Goal: Task Accomplishment & Management: Manage account settings

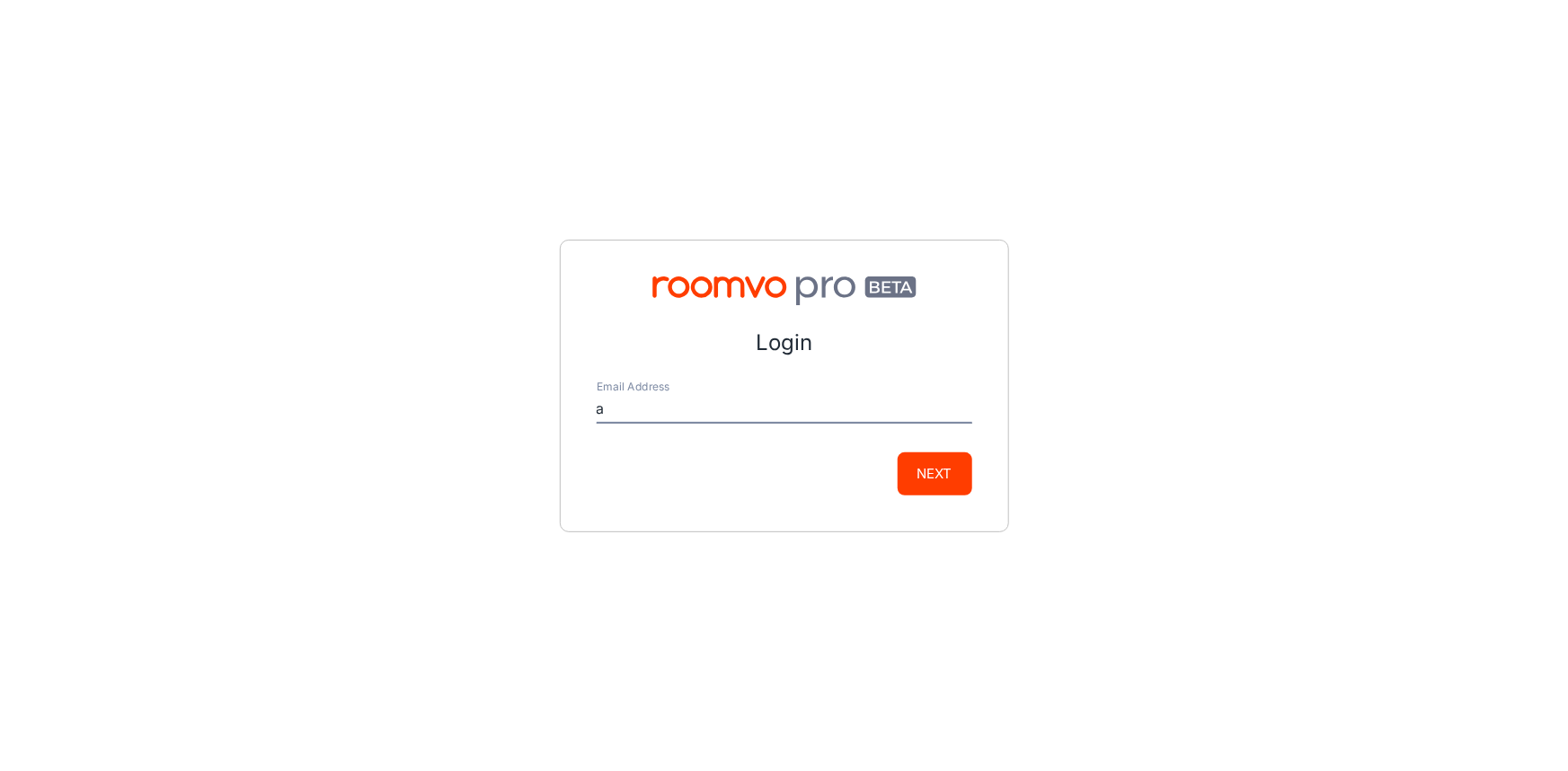
type input "[EMAIL_ADDRESS][DOMAIN_NAME]"
click at [941, 492] on button "Next" at bounding box center [934, 474] width 75 height 43
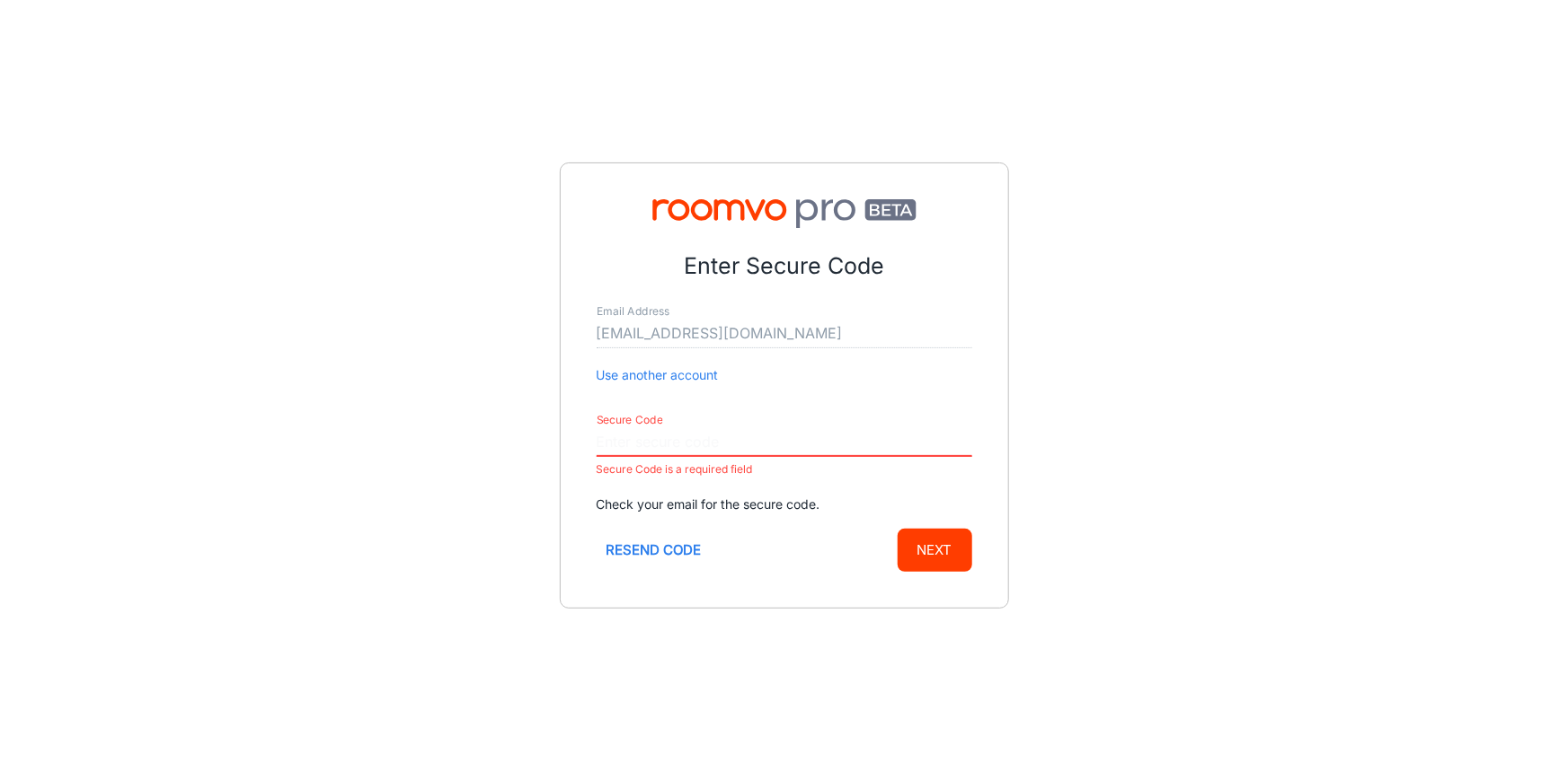
paste input "018555"
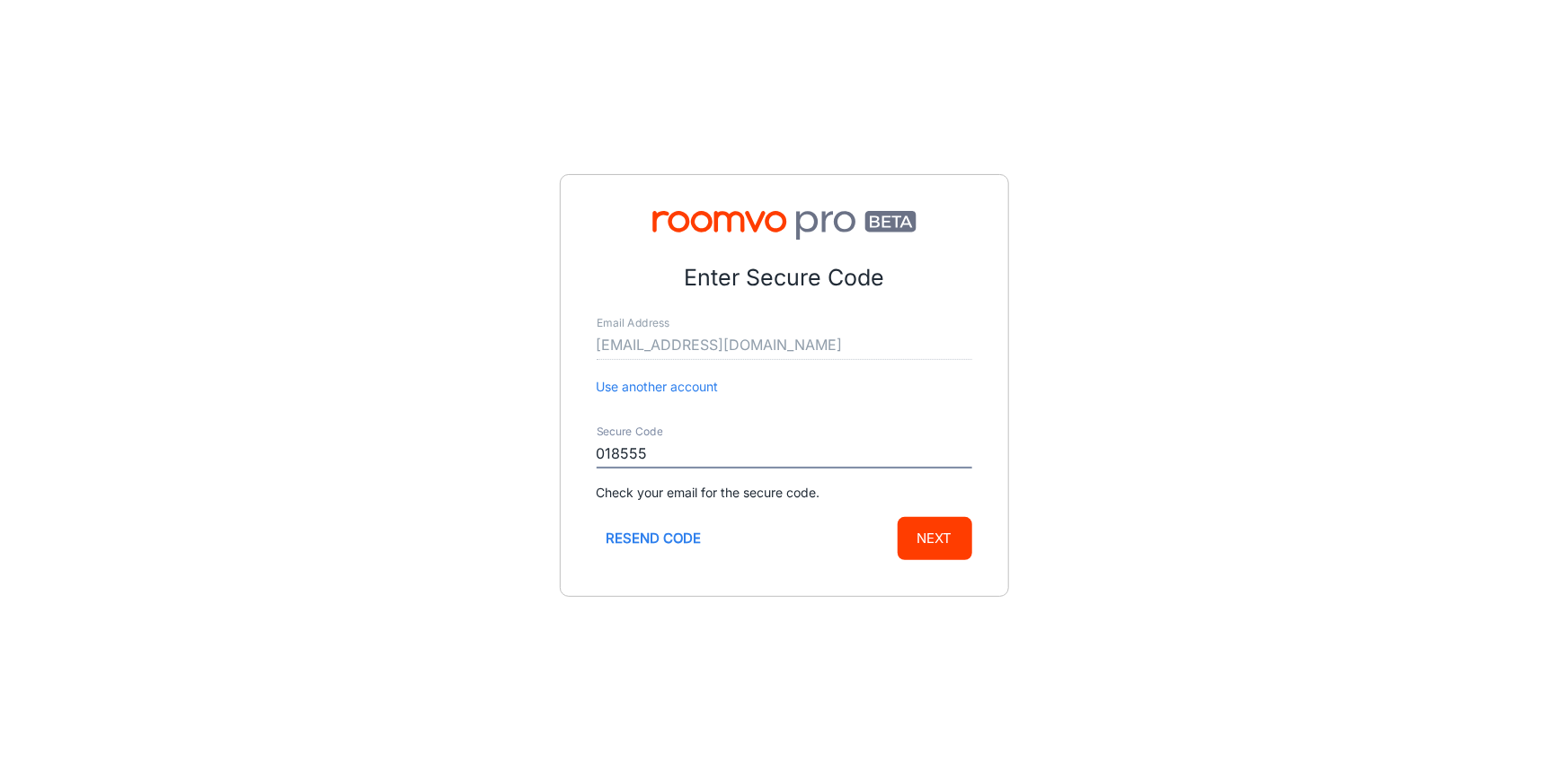
type input "018555"
click at [940, 521] on button "Next" at bounding box center [934, 539] width 75 height 43
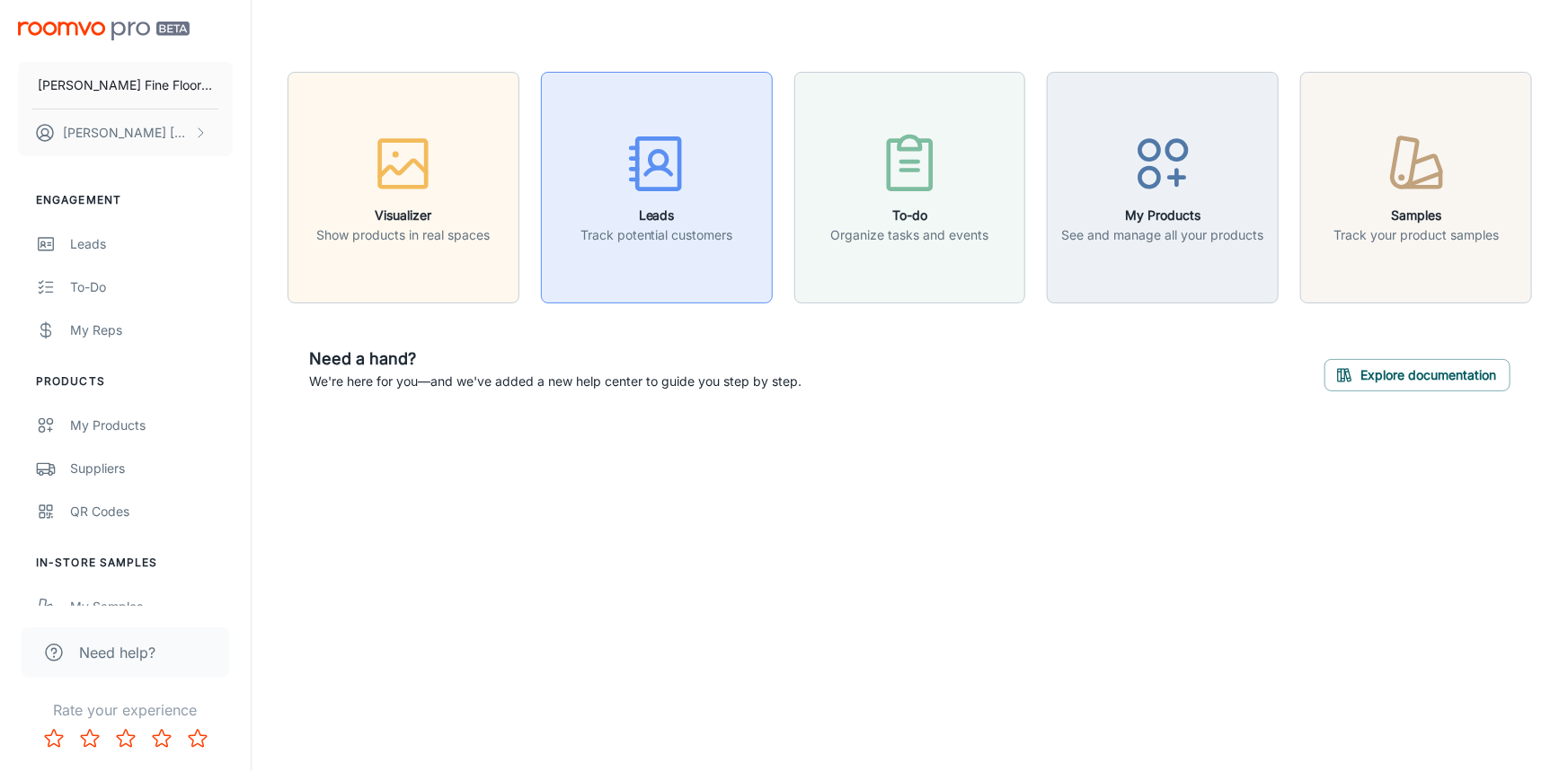
click at [673, 154] on icon "button" at bounding box center [656, 164] width 68 height 67
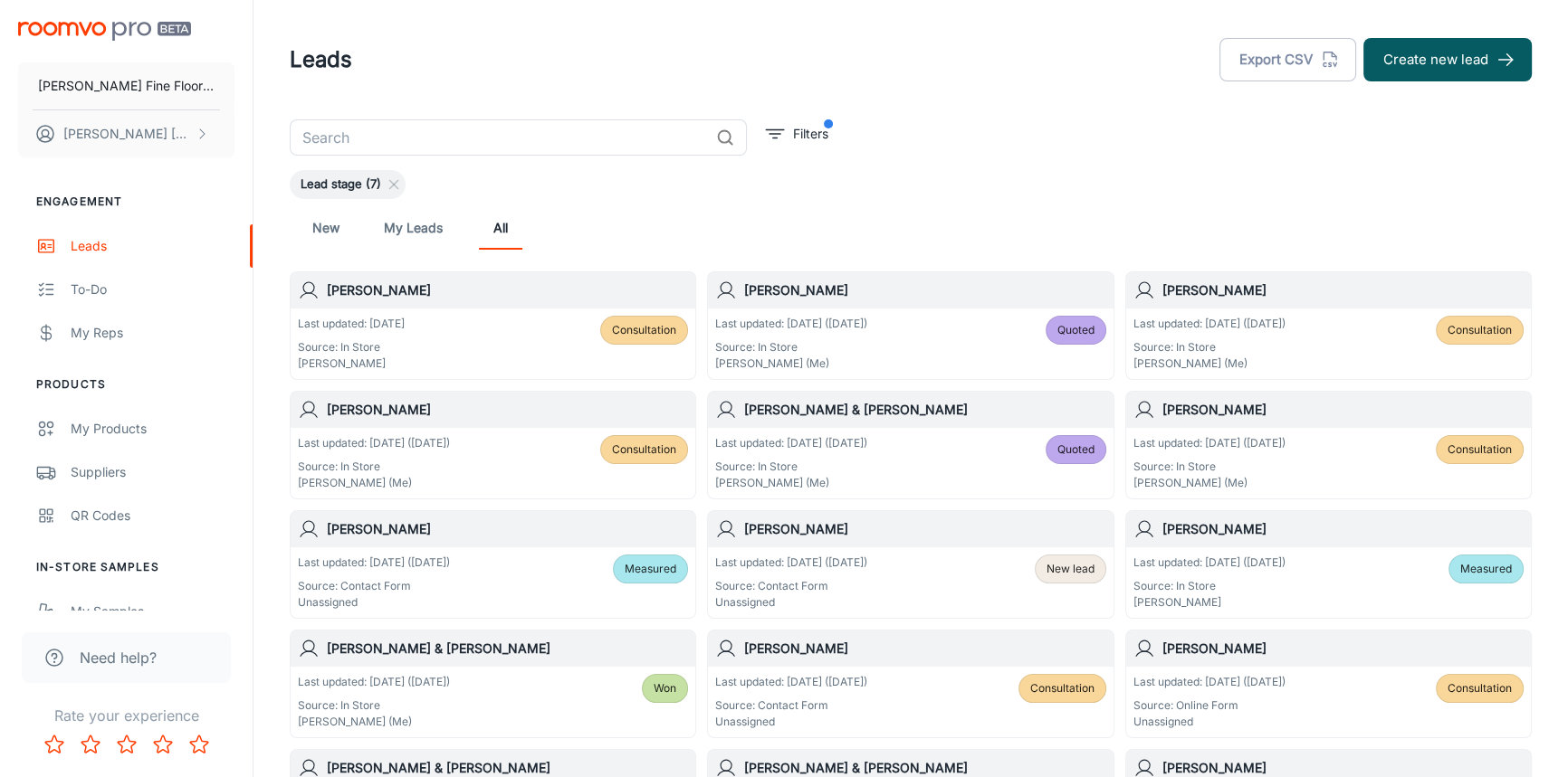
click at [461, 141] on input "text" at bounding box center [499, 138] width 419 height 36
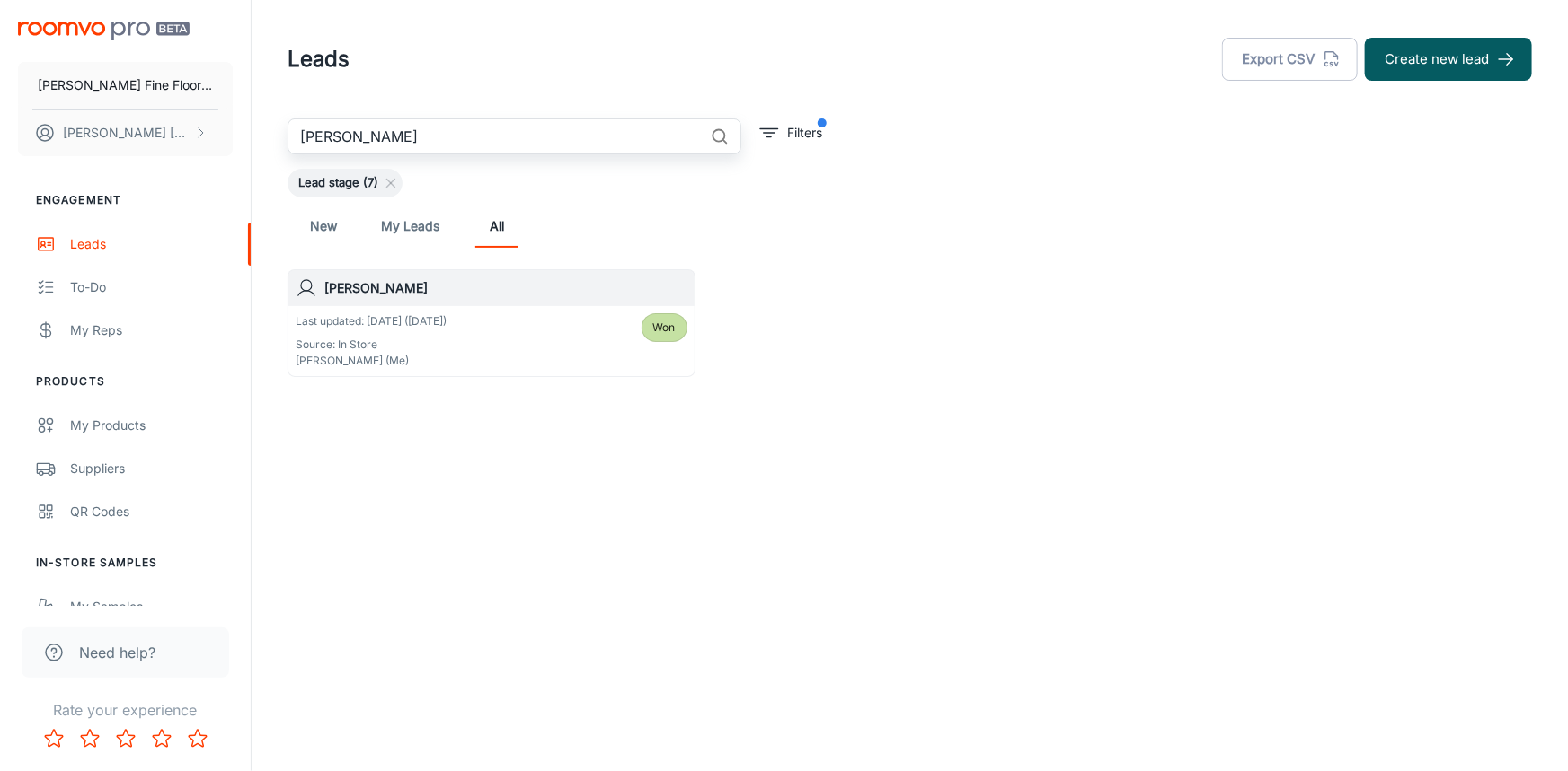
type input "[PERSON_NAME]"
click at [456, 290] on h6 "[PERSON_NAME]" at bounding box center [505, 288] width 363 height 20
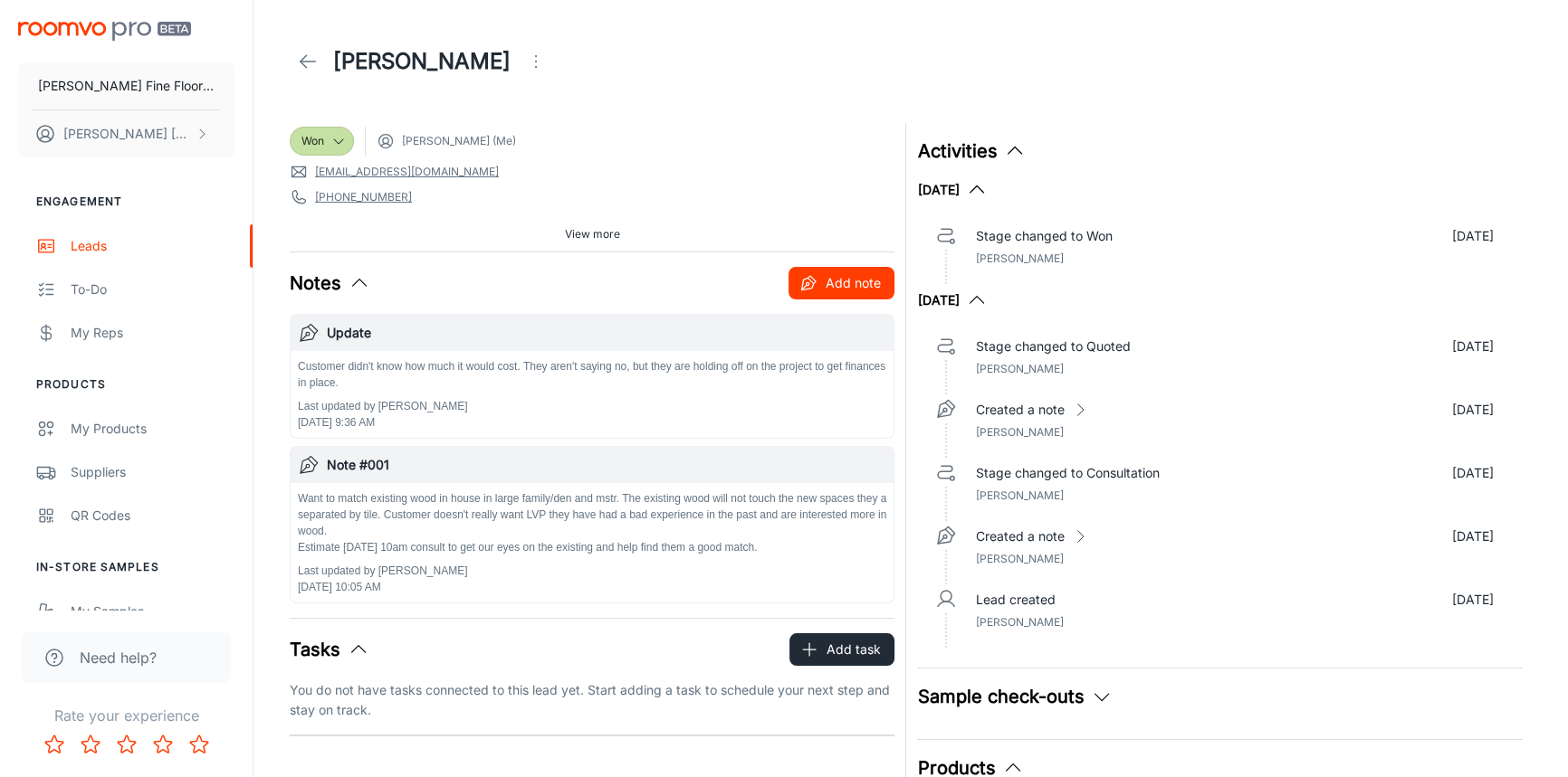
click at [856, 283] on button "Add note" at bounding box center [841, 283] width 106 height 33
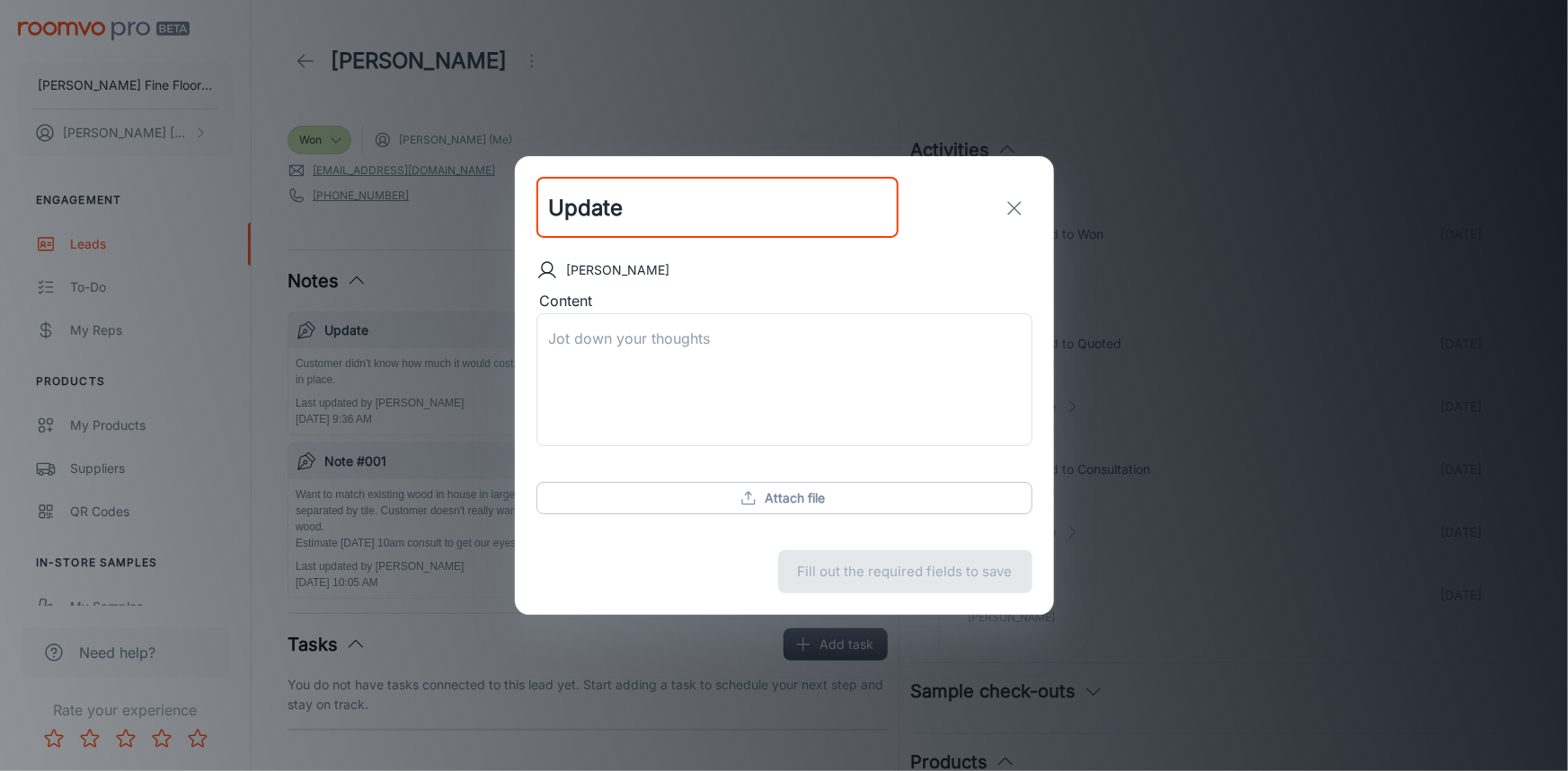
type input "Update"
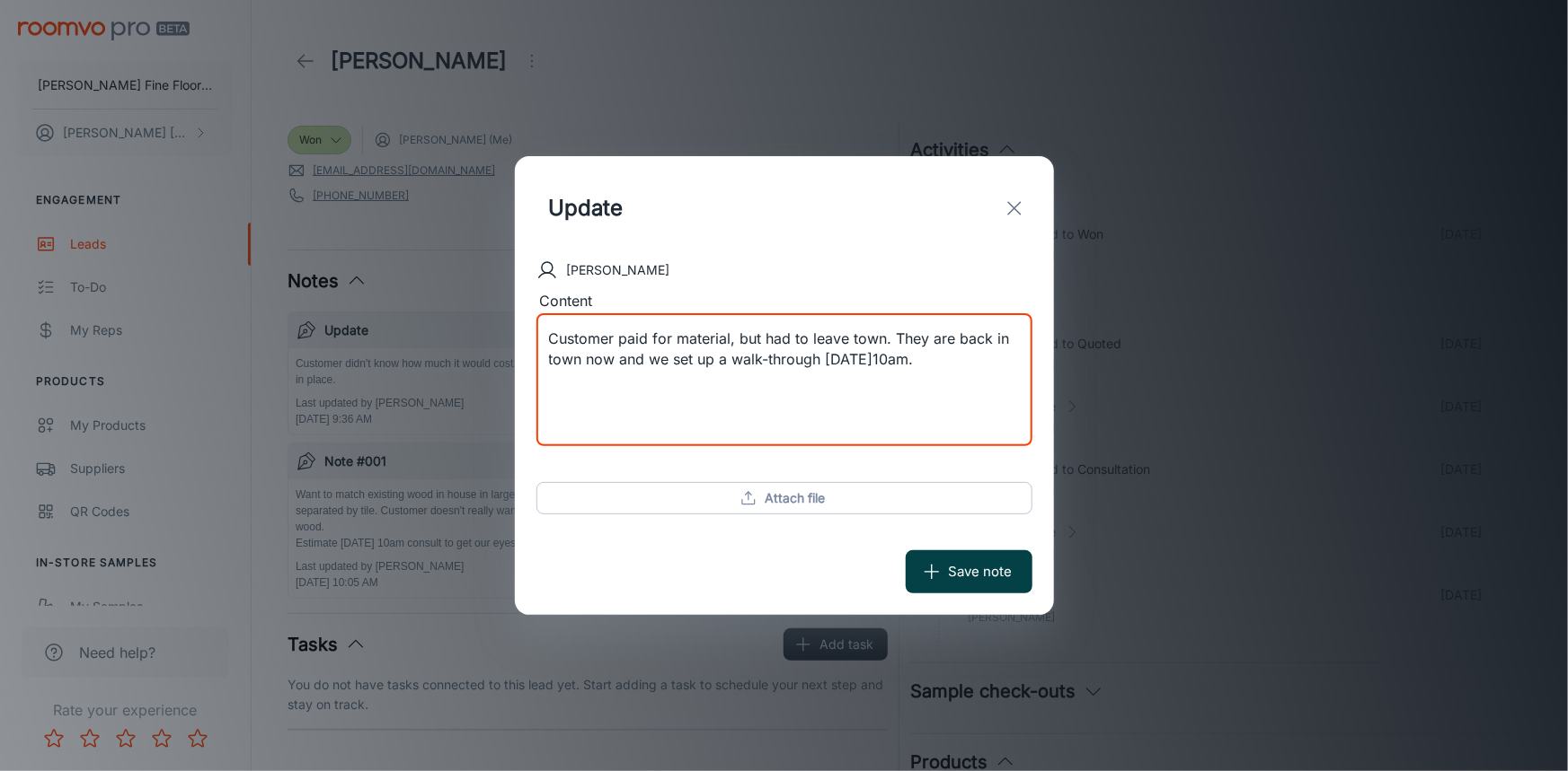
type textarea "Customer paid for material, but had to leave town. They are back in town now an…"
click at [965, 575] on button "Save note" at bounding box center [969, 572] width 127 height 43
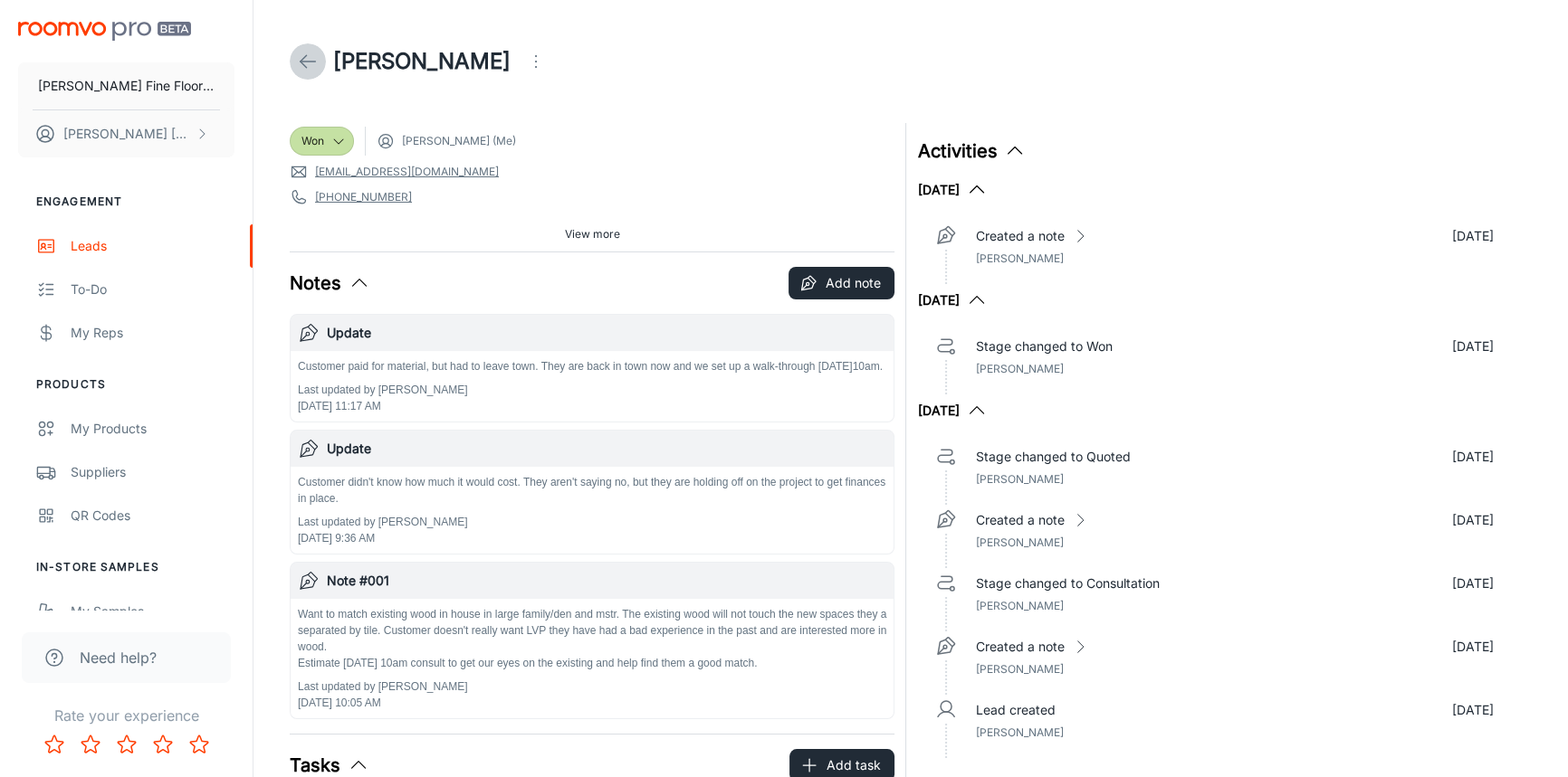
click at [306, 56] on icon at bounding box center [307, 62] width 22 height 22
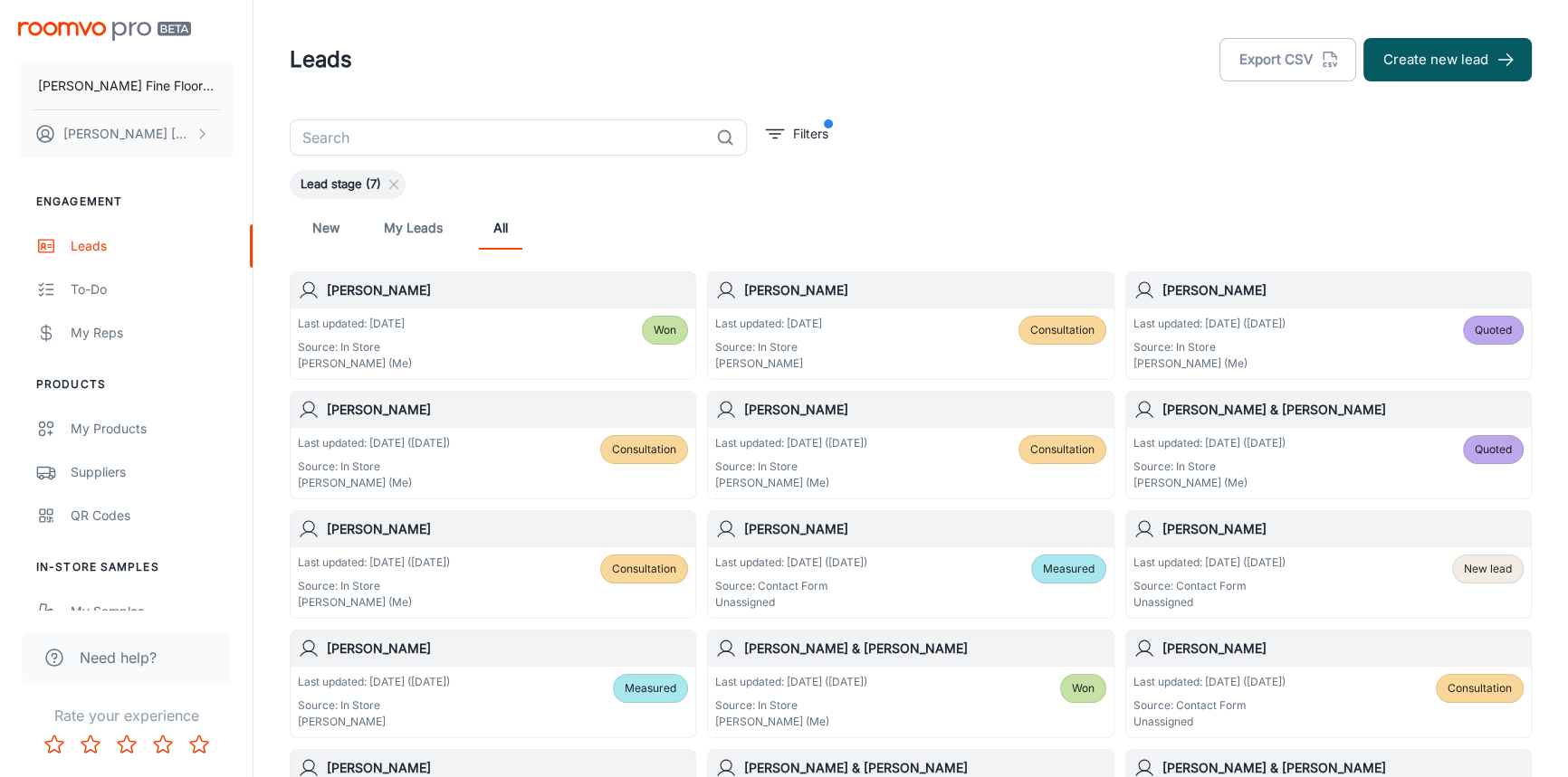
click at [447, 341] on div "Last updated: [DATE] Source: In Store [PERSON_NAME] (Me) Won" at bounding box center [492, 344] width 390 height 56
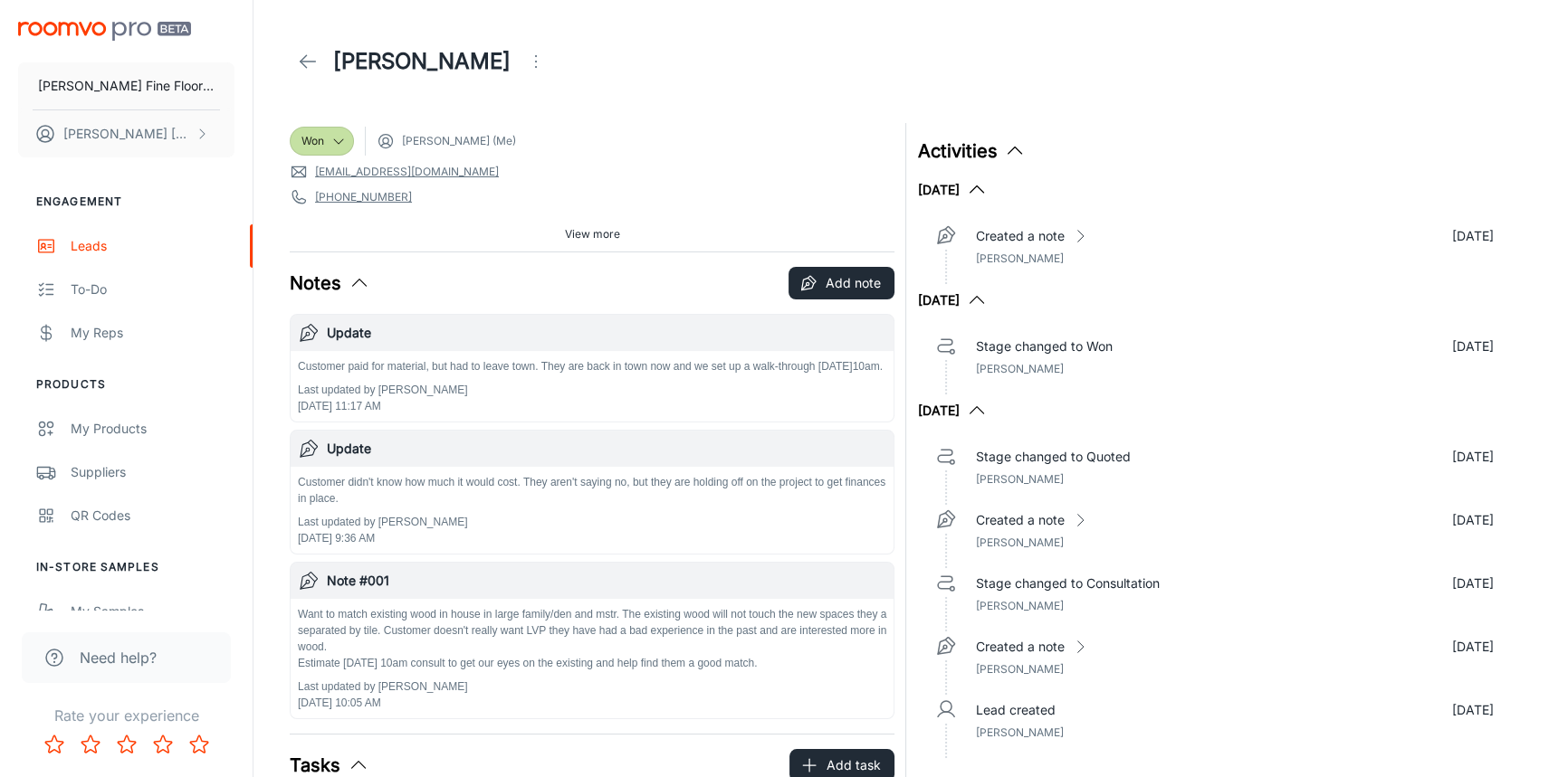
click at [572, 230] on span "View more" at bounding box center [592, 235] width 55 height 16
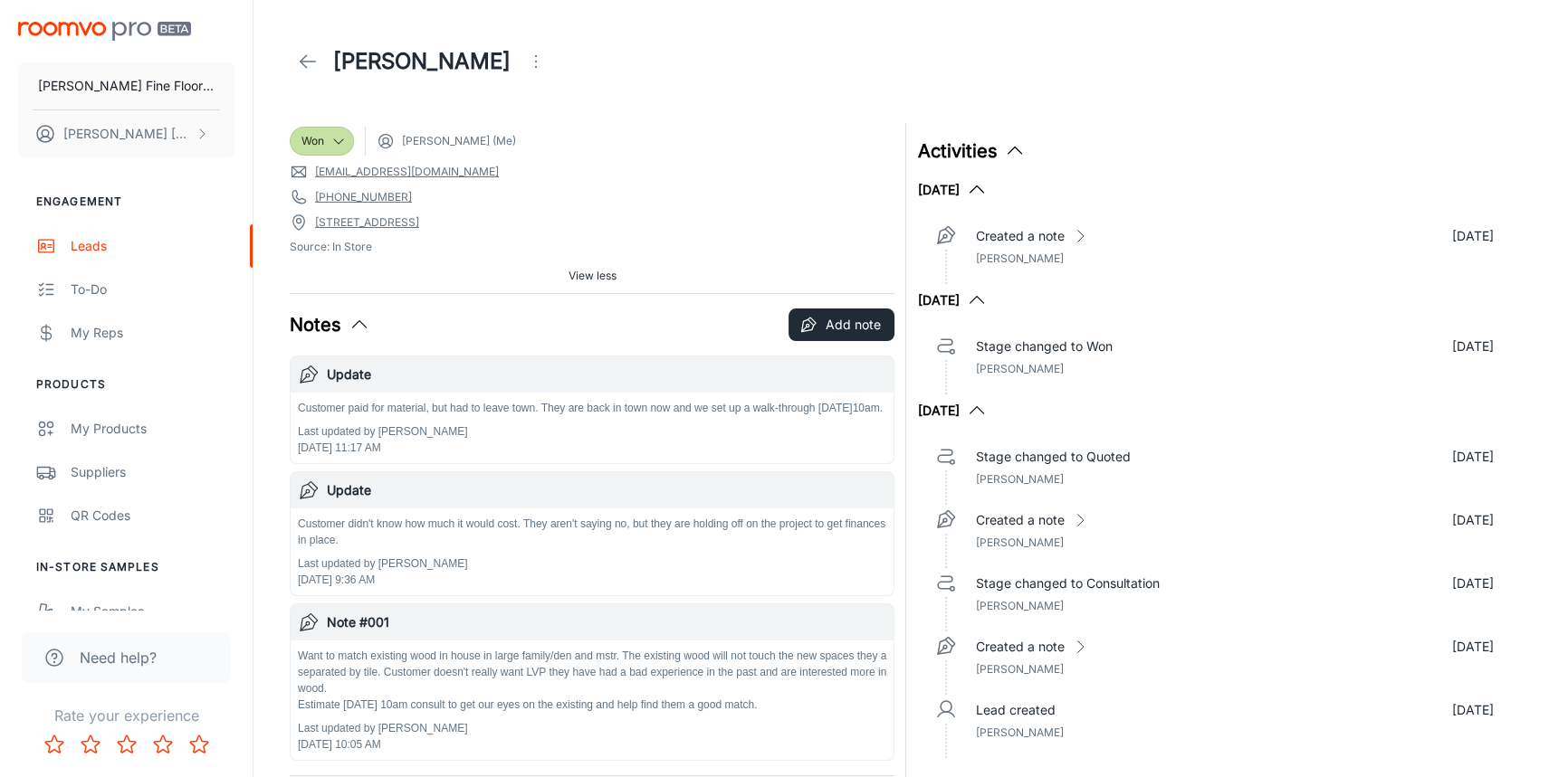
drag, startPoint x: 556, startPoint y: 154, endPoint x: 559, endPoint y: 93, distance: 61.1
click at [599, 117] on header "[PERSON_NAME]" at bounding box center [910, 62] width 1285 height 123
click at [525, 55] on icon "Open menu" at bounding box center [536, 62] width 22 height 22
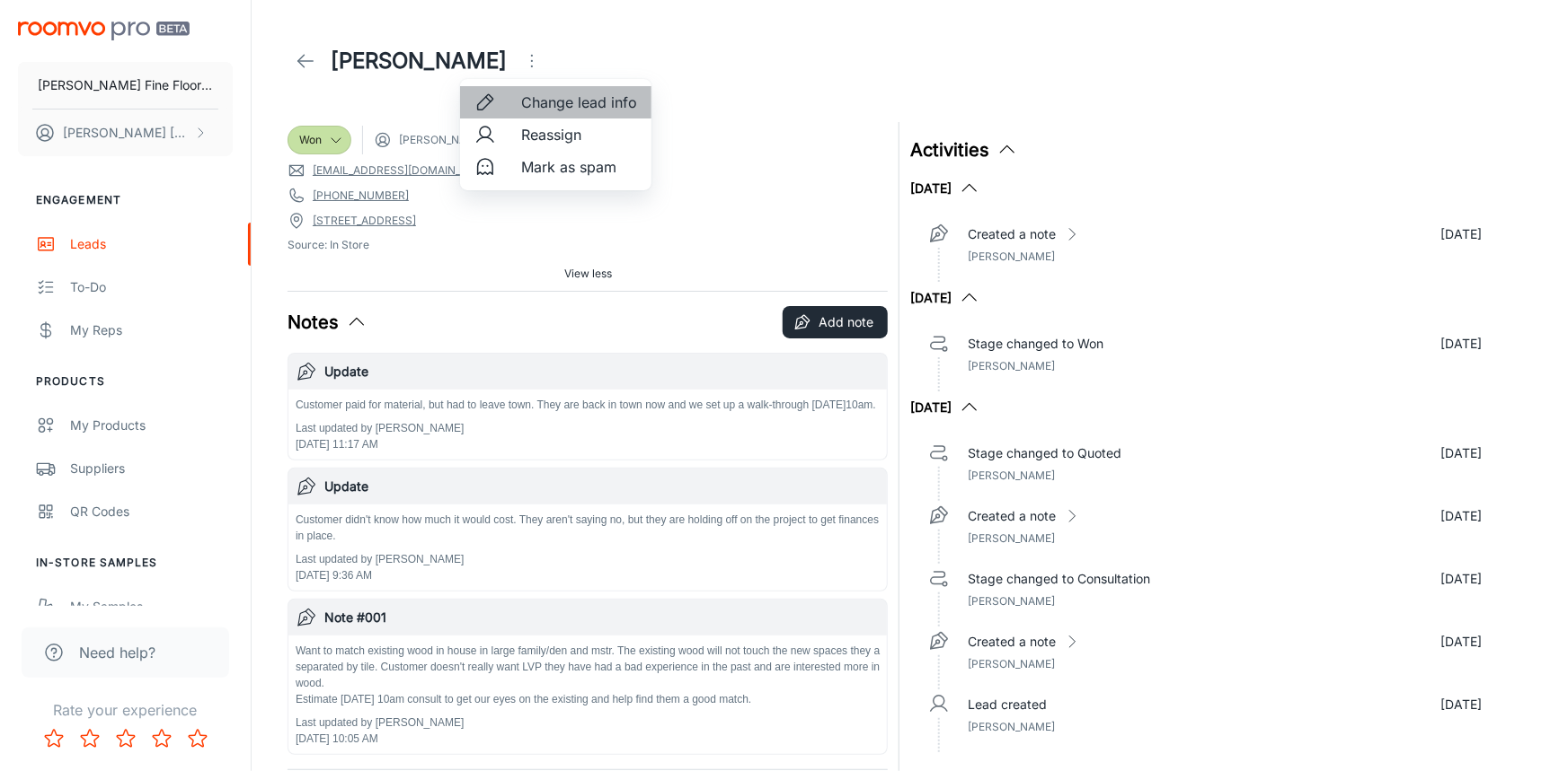
click at [532, 96] on span "Change lead info" at bounding box center [579, 103] width 116 height 22
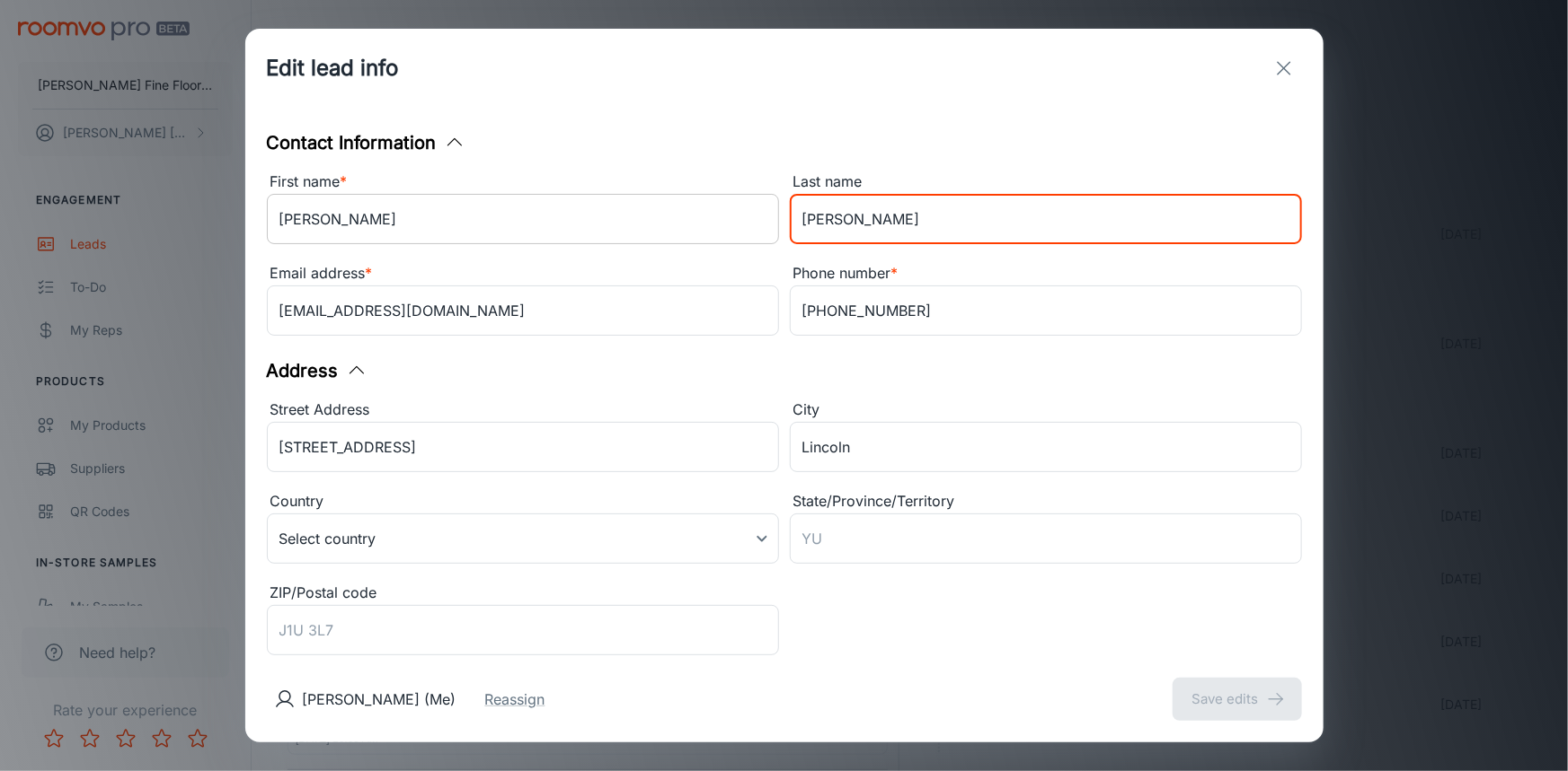
drag, startPoint x: 845, startPoint y: 217, endPoint x: 707, endPoint y: 234, distance: 139.0
click at [709, 238] on div "First name * [PERSON_NAME] ​ Last name [PERSON_NAME] ​ Email address * [EMAIL_A…" at bounding box center [779, 252] width 1046 height 184
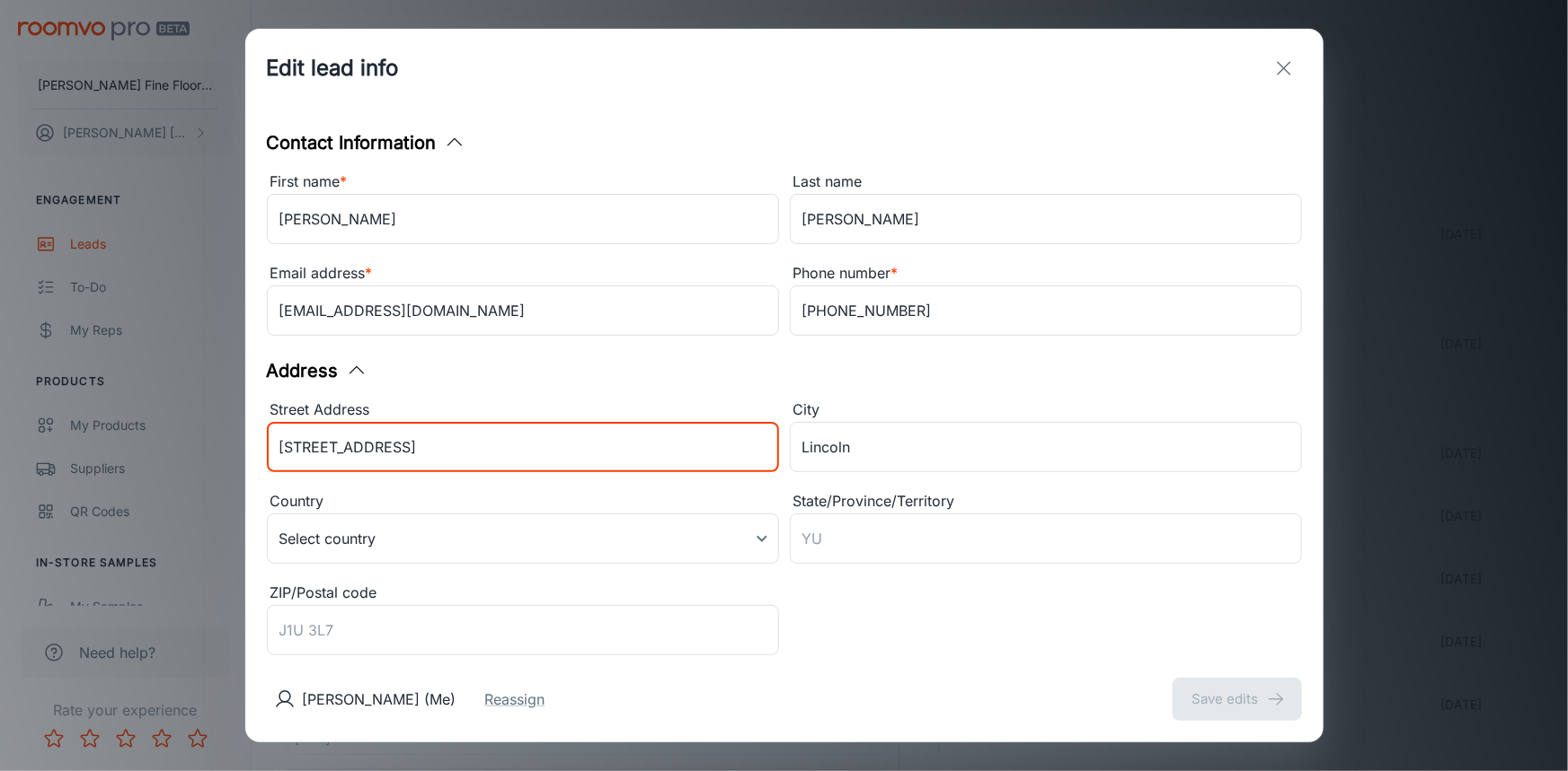
drag, startPoint x: 417, startPoint y: 447, endPoint x: 128, endPoint y: 461, distance: 289.3
click at [130, 463] on div "Edit lead info Contact Information First name * [PERSON_NAME] ​ Last name [PERS…" at bounding box center [784, 385] width 1568 height 771
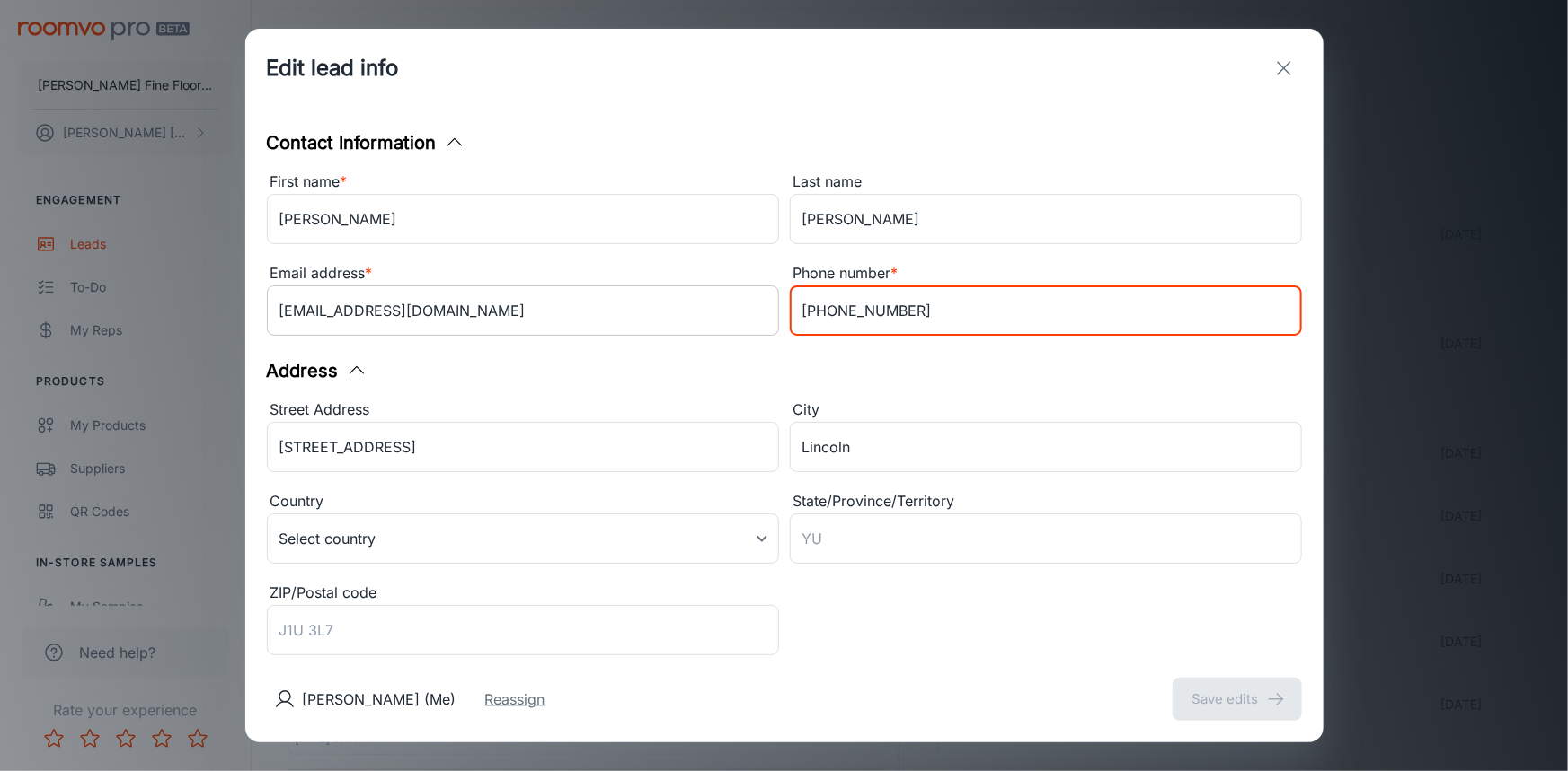
drag, startPoint x: 883, startPoint y: 312, endPoint x: 710, endPoint y: 332, distance: 174.2
click at [710, 332] on div "First name * [PERSON_NAME] ​ Last name [PERSON_NAME] ​ Email address * [EMAIL_A…" at bounding box center [779, 252] width 1046 height 184
click at [716, 374] on div "Address" at bounding box center [784, 371] width 1035 height 27
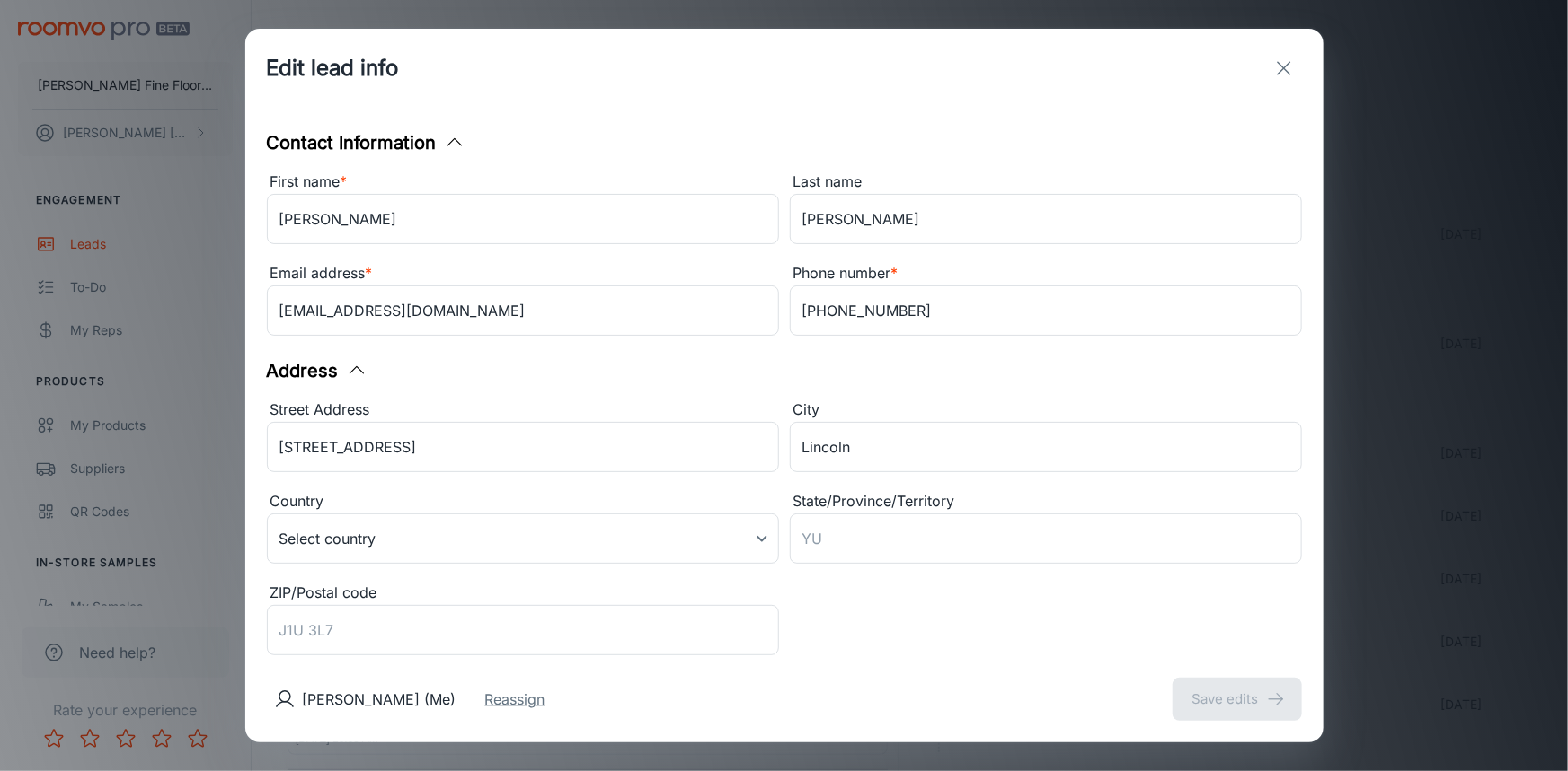
click at [1284, 67] on icon "exit" at bounding box center [1284, 68] width 22 height 22
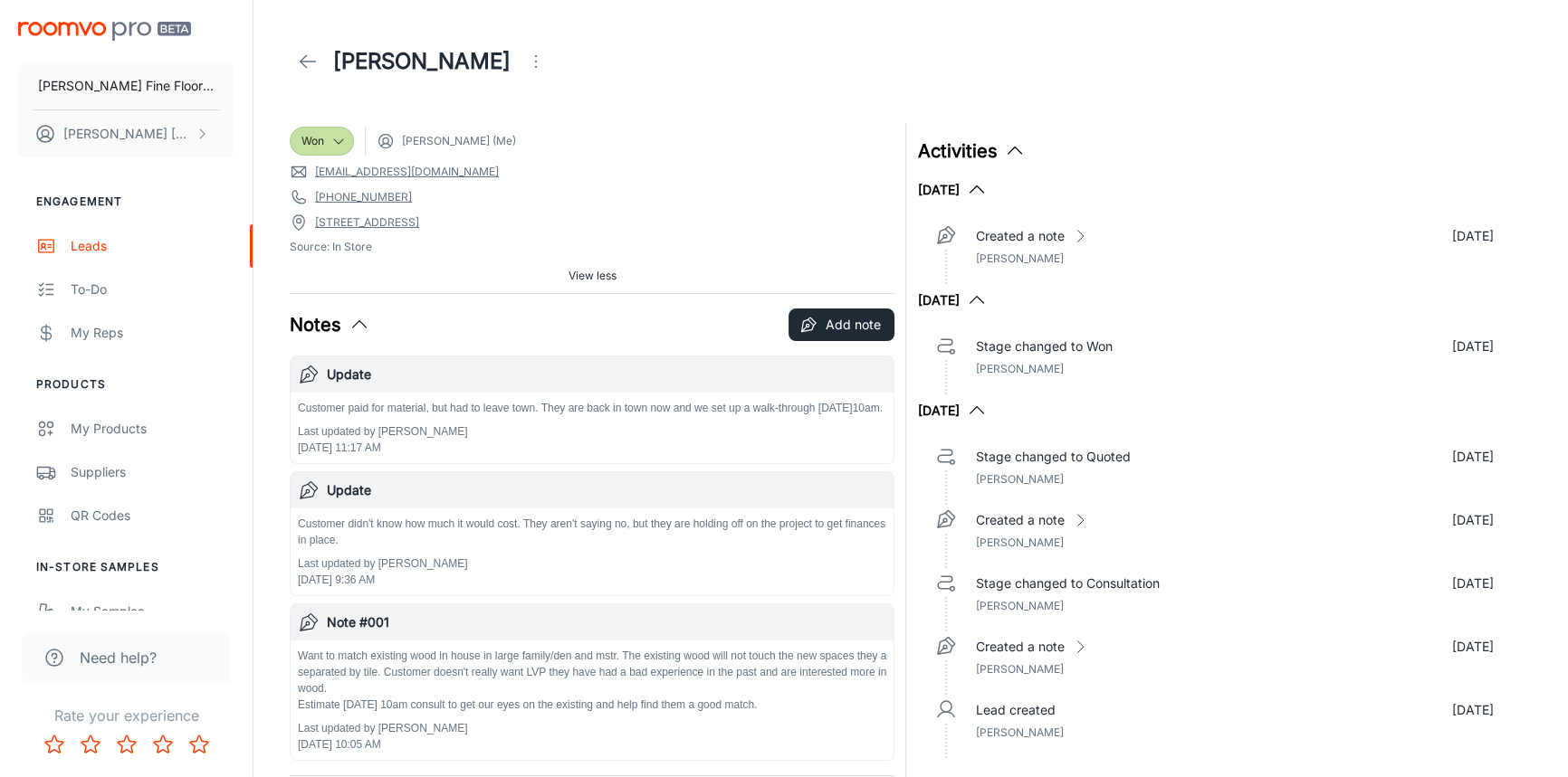
click at [308, 58] on icon at bounding box center [307, 62] width 22 height 22
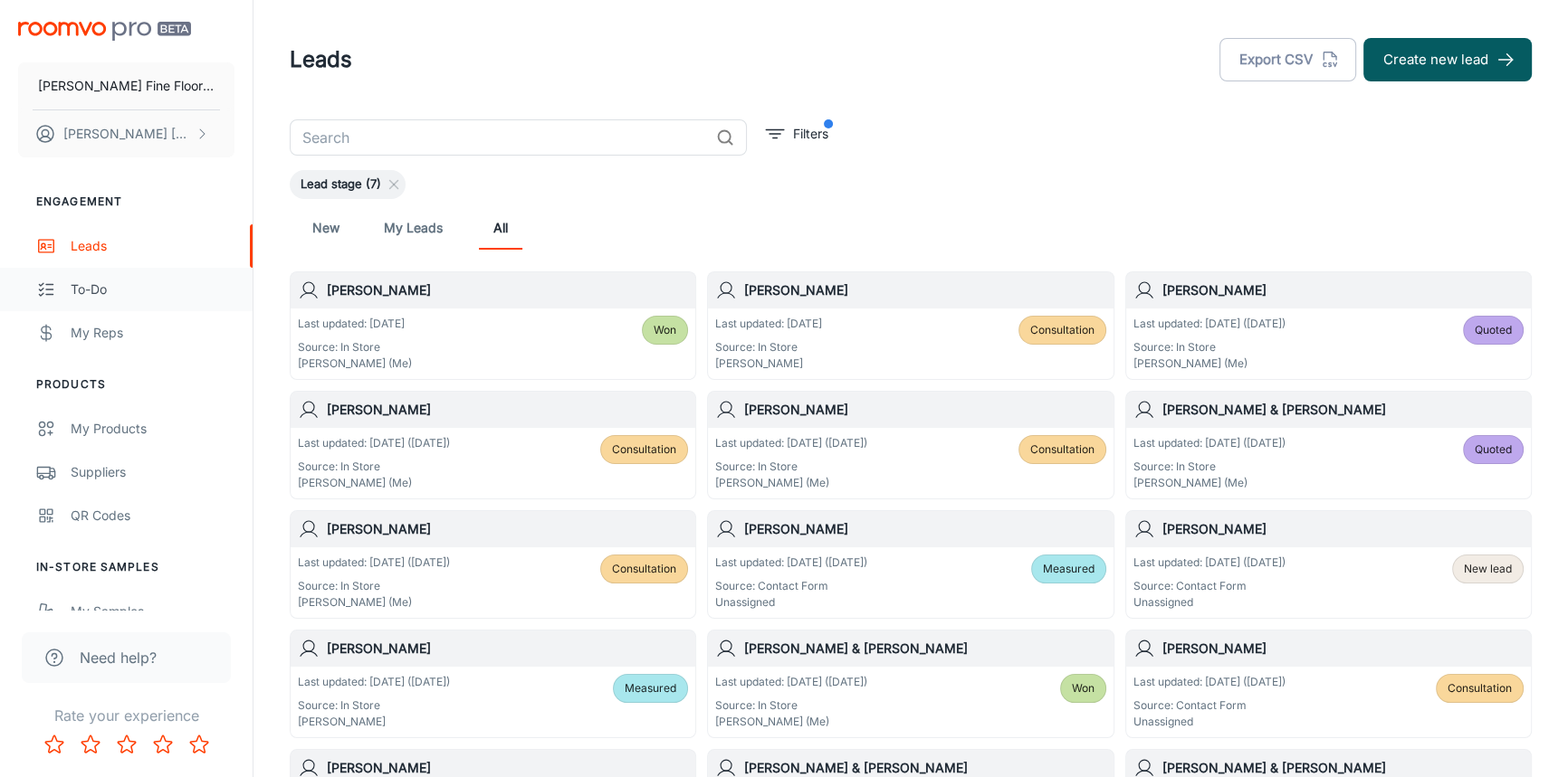
click at [91, 293] on div "To-do" at bounding box center [152, 289] width 164 height 20
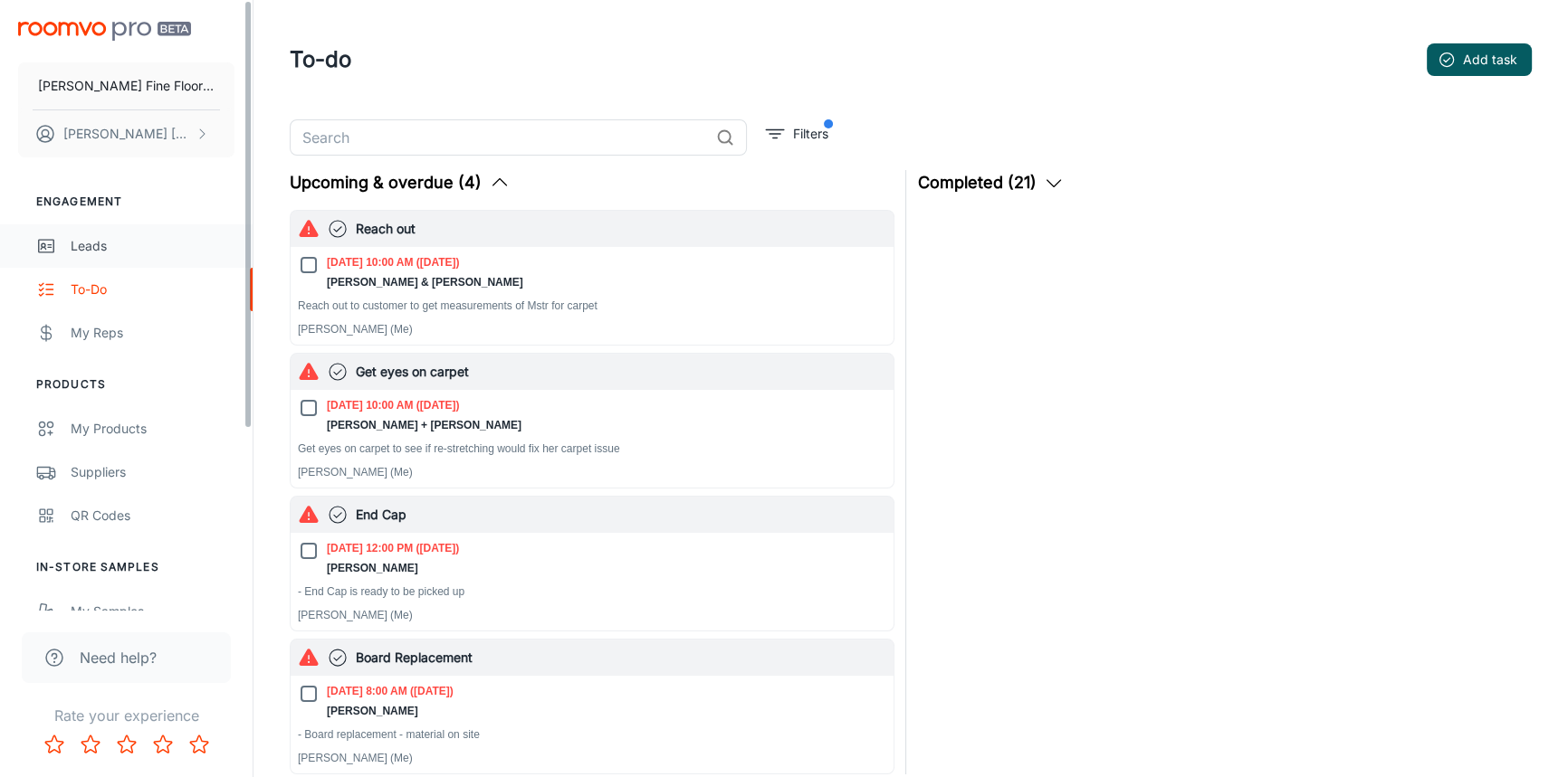
click at [90, 250] on div "Leads" at bounding box center [152, 247] width 164 height 20
